Goal: Check status: Check status

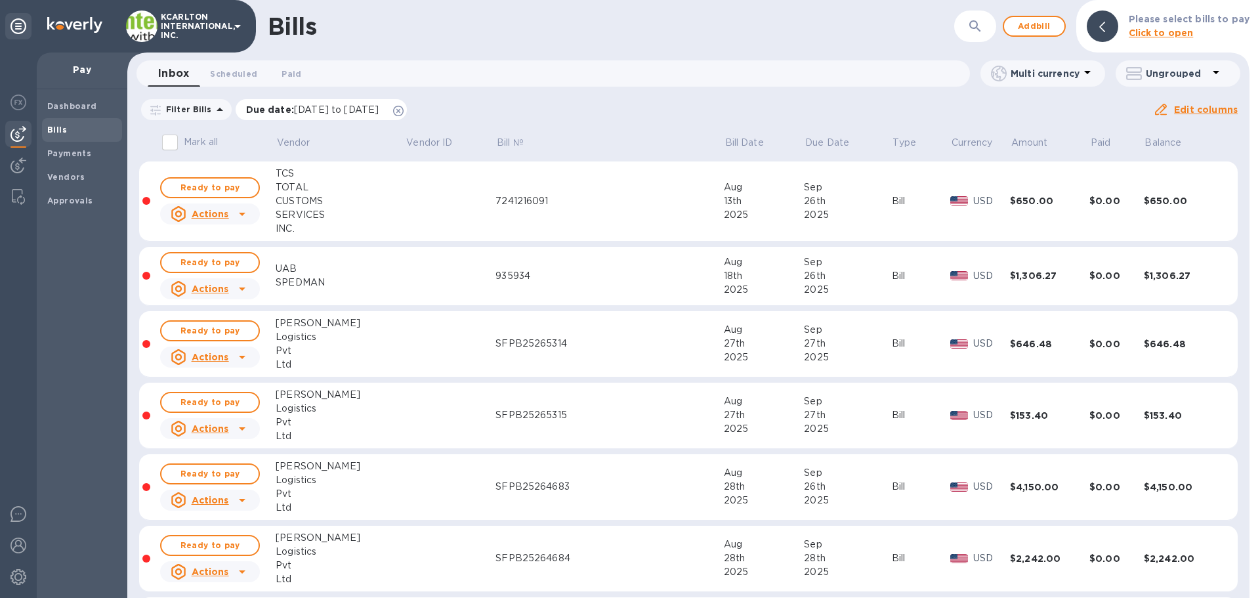
click at [404, 114] on icon at bounding box center [398, 111] width 10 height 10
click at [91, 148] on span "Payments" at bounding box center [82, 153] width 70 height 13
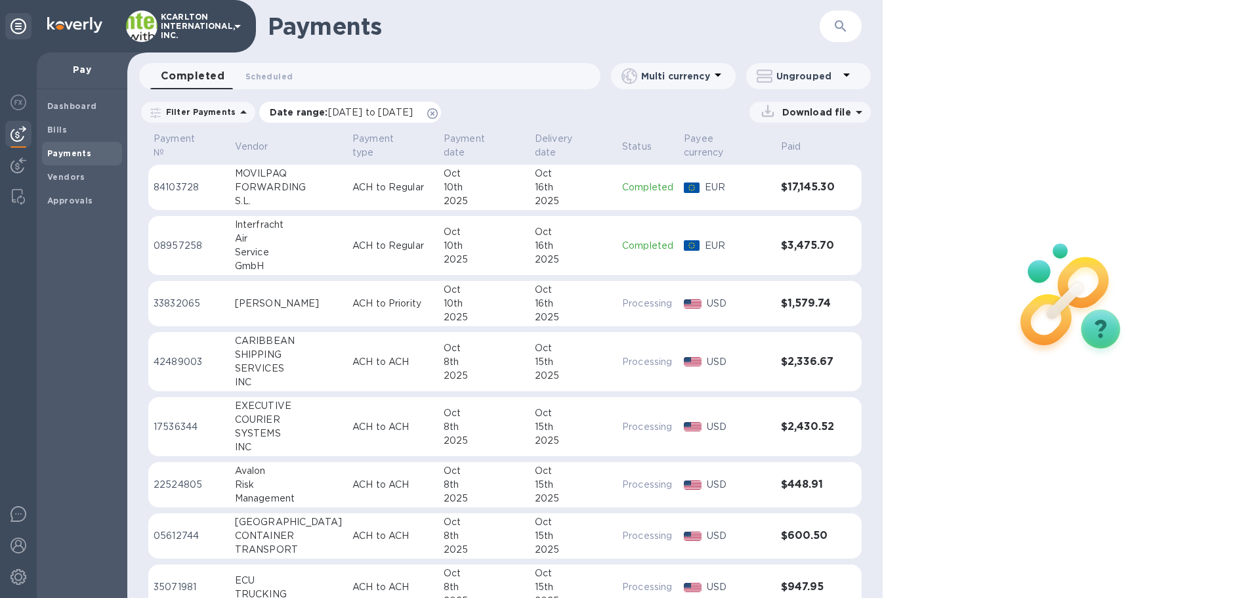
click at [438, 110] on icon at bounding box center [432, 113] width 10 height 10
click at [829, 27] on button "button" at bounding box center [840, 25] width 31 height 31
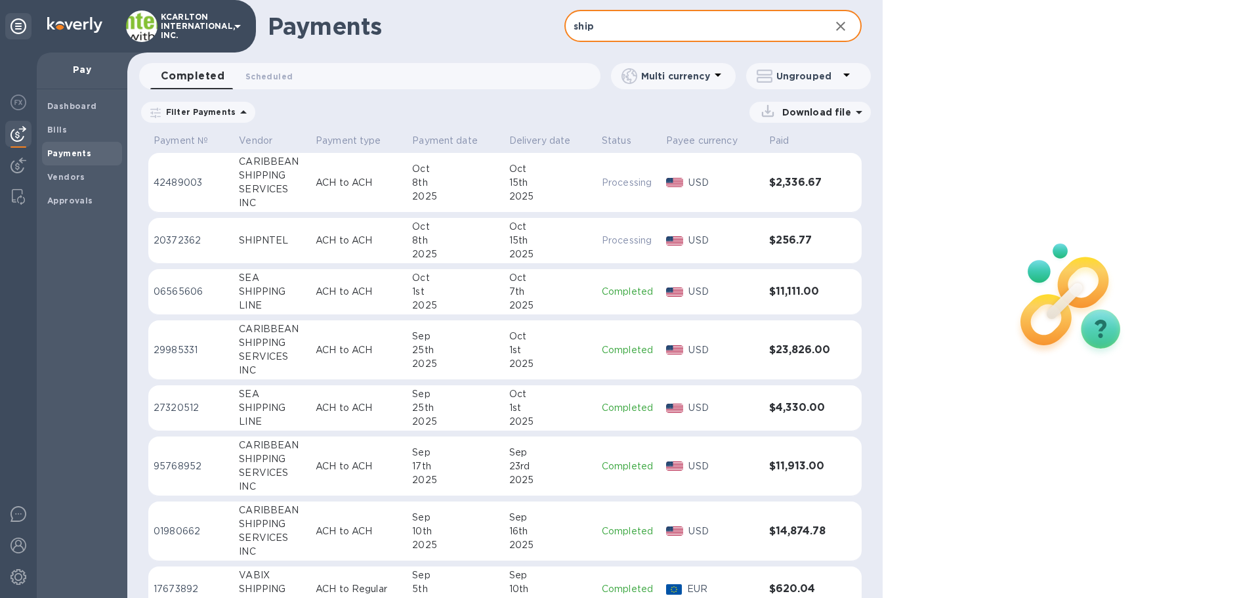
type input "ship"
